Goal: Task Accomplishment & Management: Manage account settings

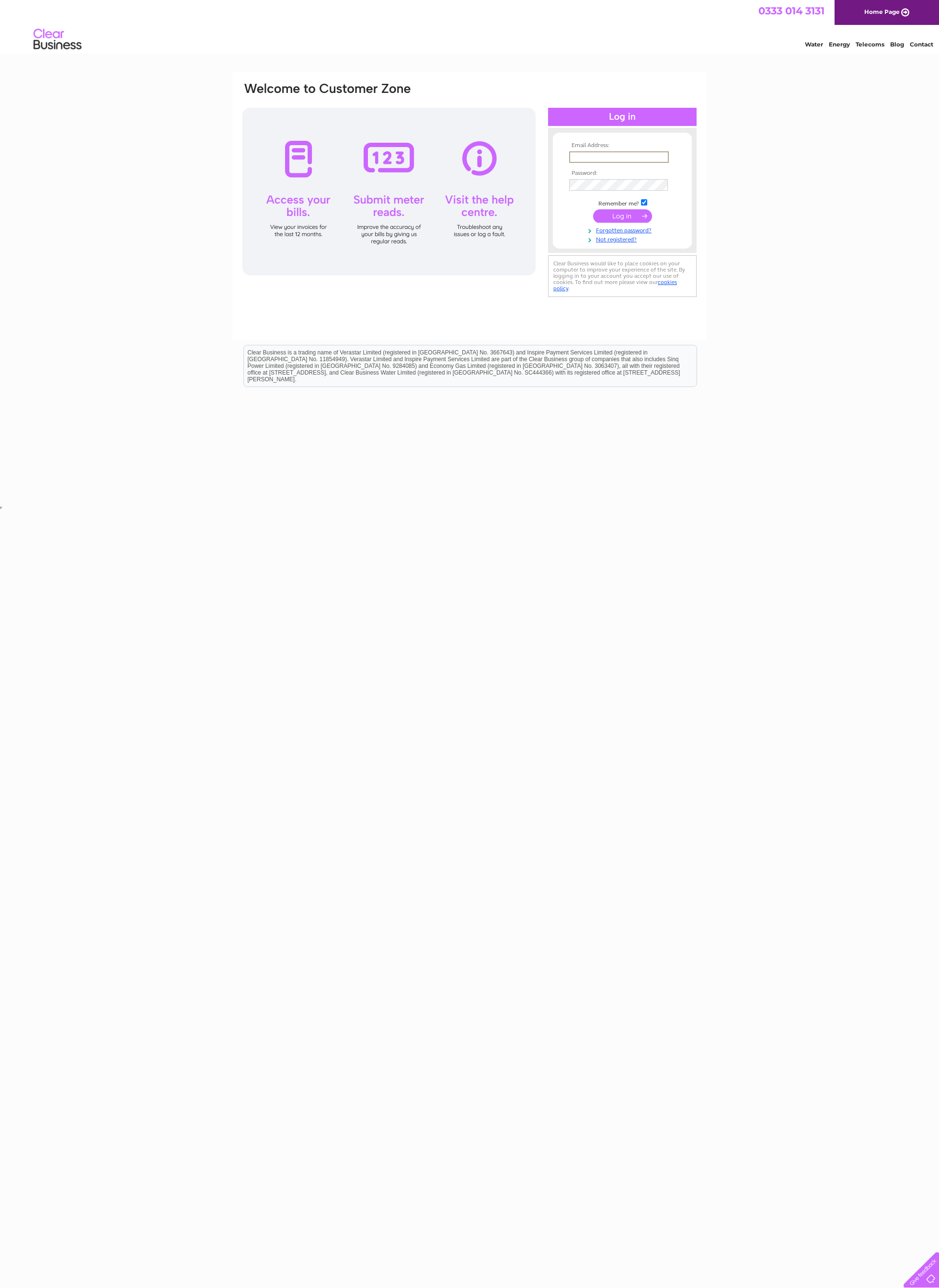
type input "mjdelacy@me.com"
click at [622, 217] on input "submit" at bounding box center [622, 216] width 59 height 13
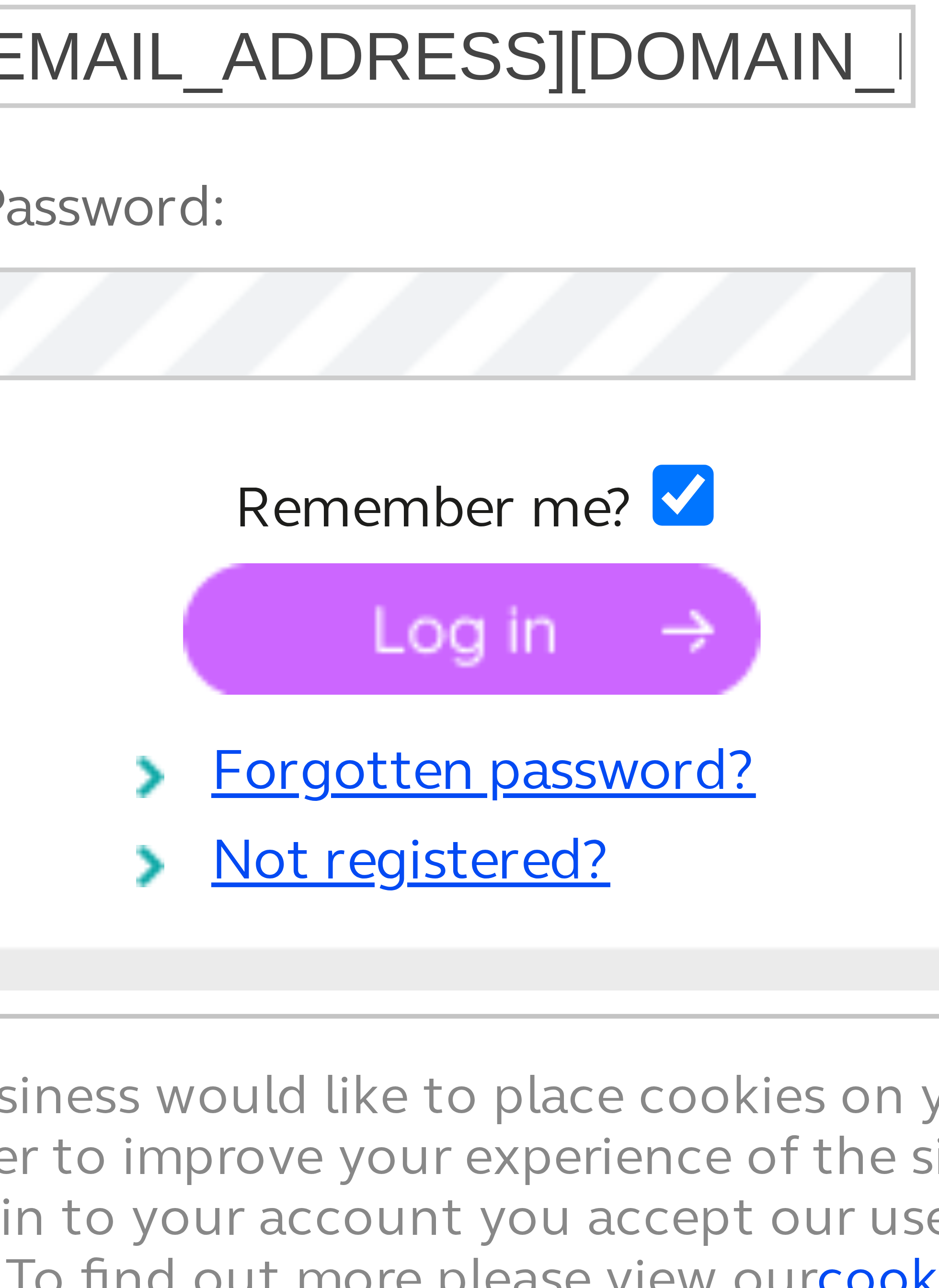
click at [593, 208] on input "submit" at bounding box center [622, 215] width 59 height 13
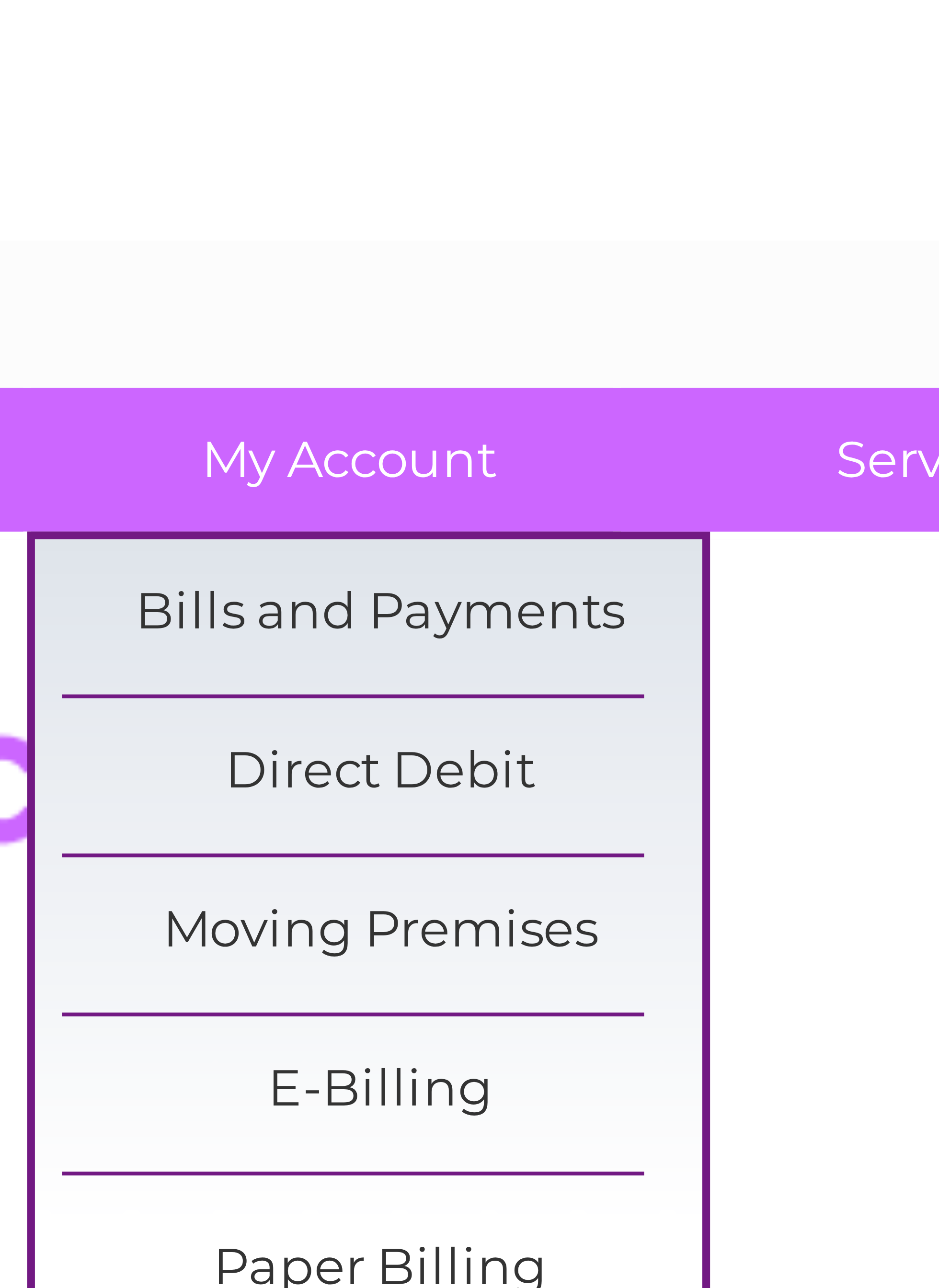
click at [325, 91] on link "Bills and Payments" at bounding box center [364, 100] width 79 height 19
